Goal: Task Accomplishment & Management: Manage account settings

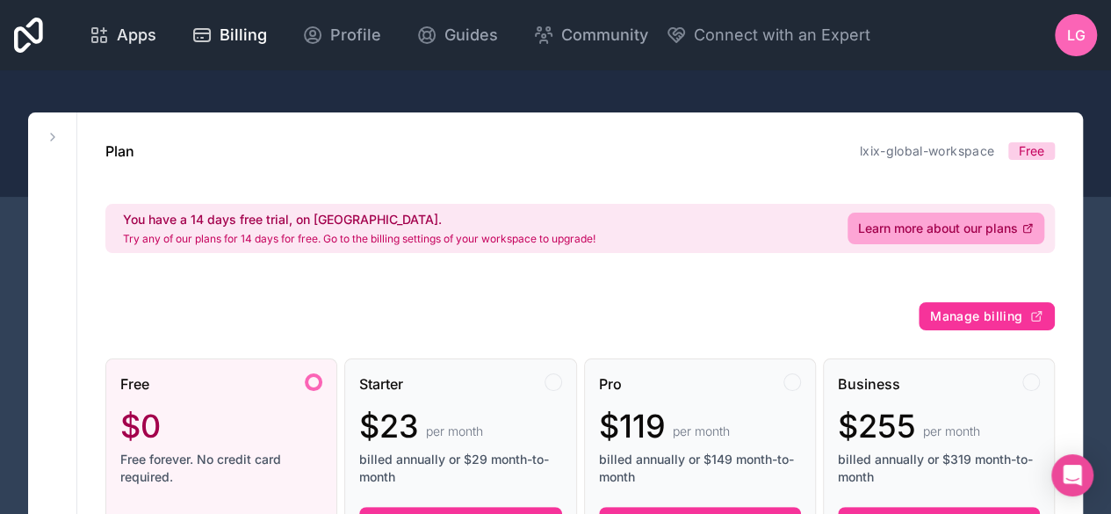
click at [114, 34] on div "Apps" at bounding box center [123, 35] width 68 height 25
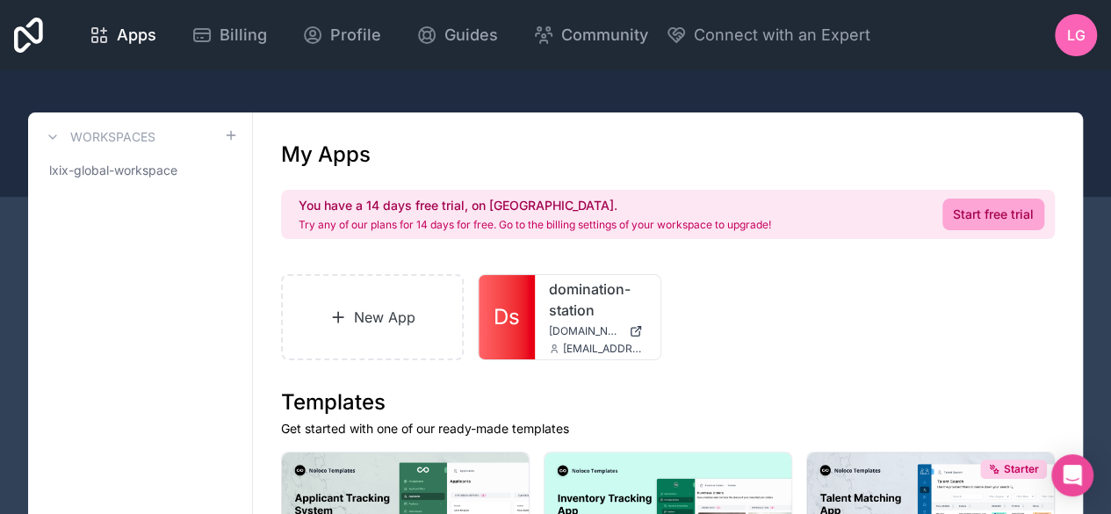
click at [1073, 26] on span "LG" at bounding box center [1076, 35] width 18 height 21
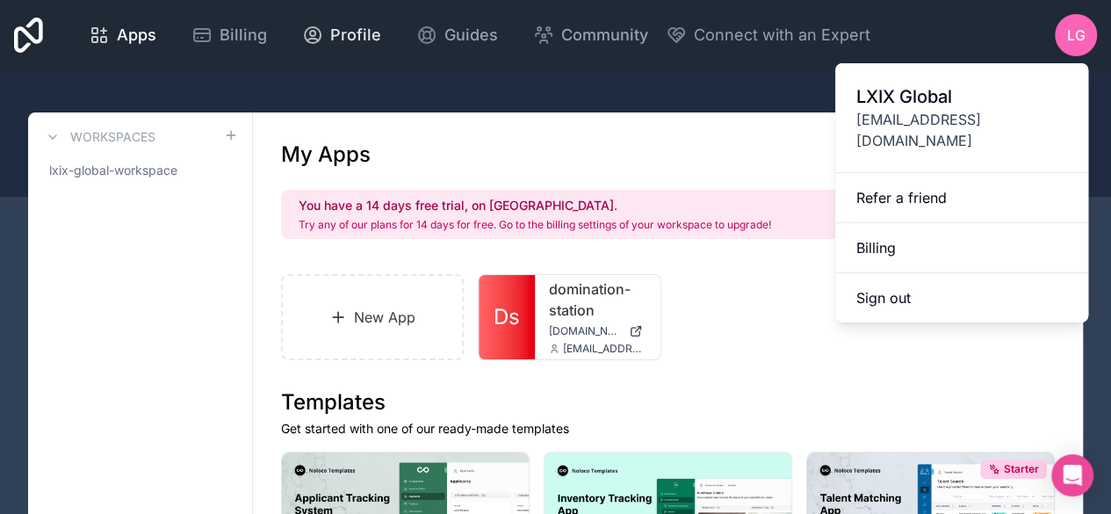
click at [360, 32] on span "Profile" at bounding box center [355, 35] width 51 height 25
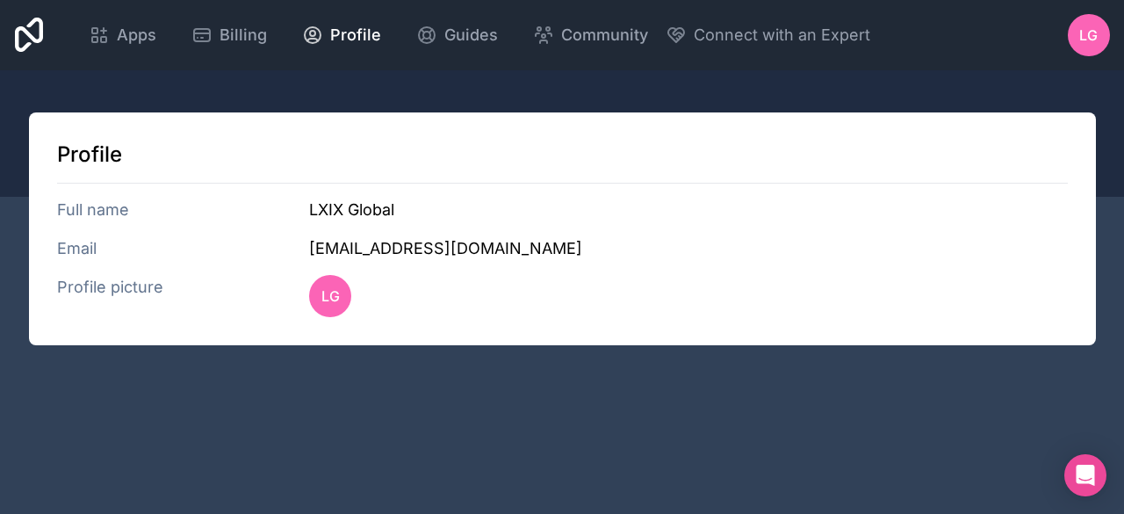
click at [37, 34] on icon at bounding box center [29, 35] width 29 height 42
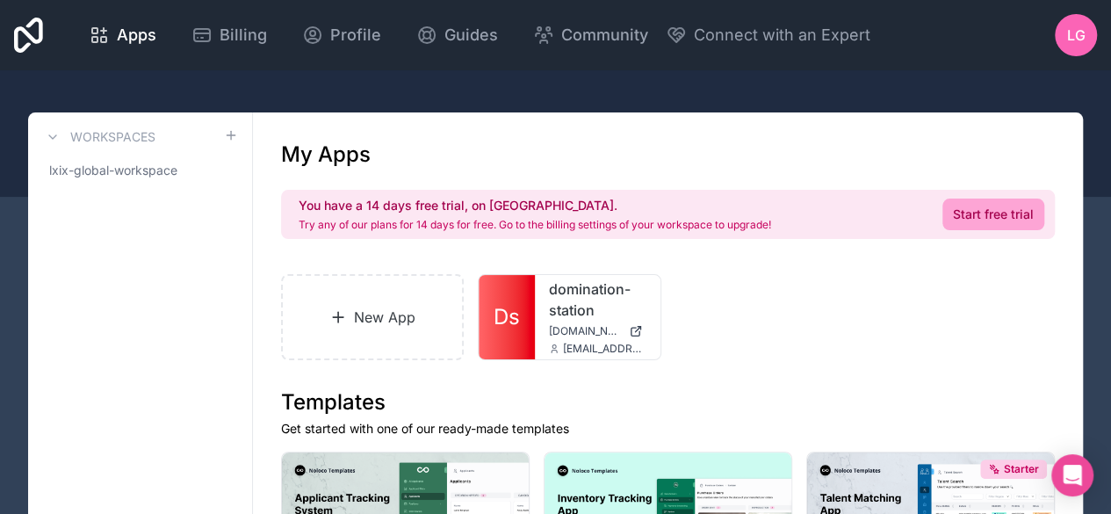
click at [1063, 38] on div "LG" at bounding box center [1076, 35] width 42 height 42
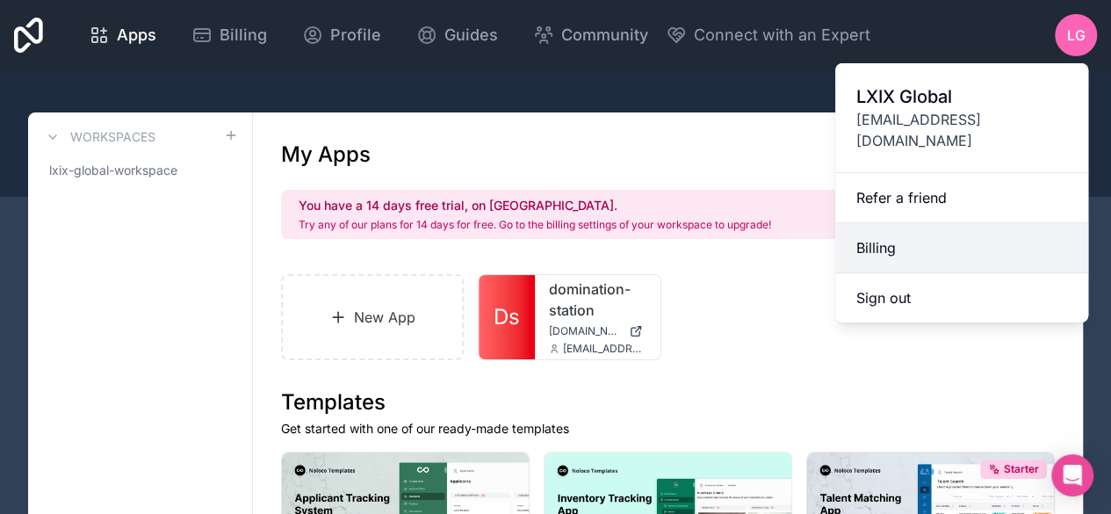
click at [909, 235] on link "Billing" at bounding box center [961, 248] width 253 height 50
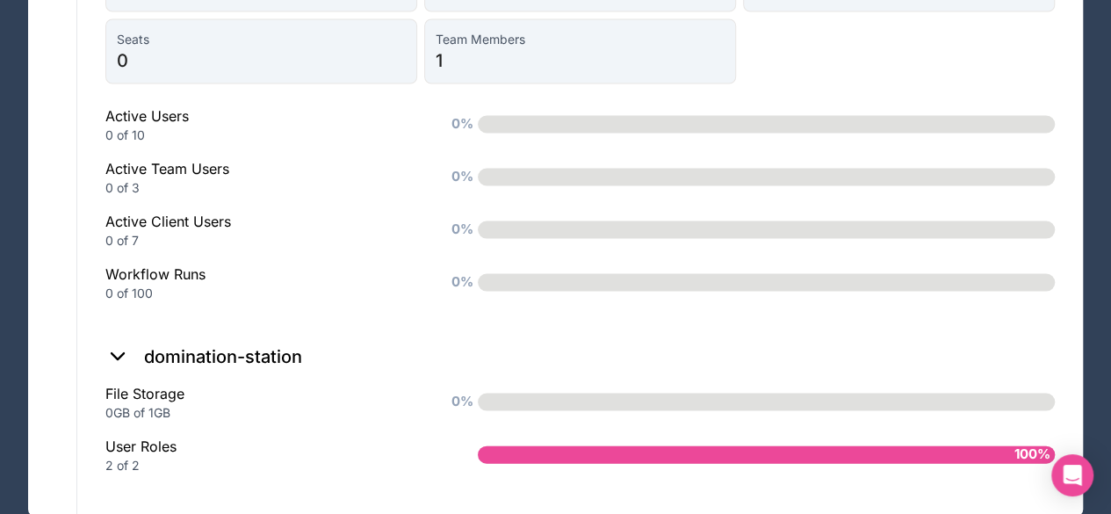
scroll to position [1685, 0]
